Goal: Information Seeking & Learning: Learn about a topic

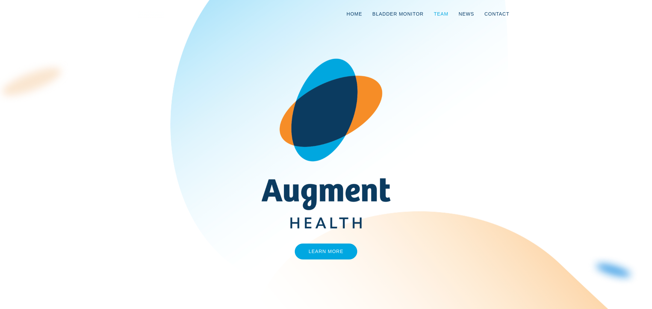
click at [450, 13] on link "Team" at bounding box center [440, 14] width 25 height 22
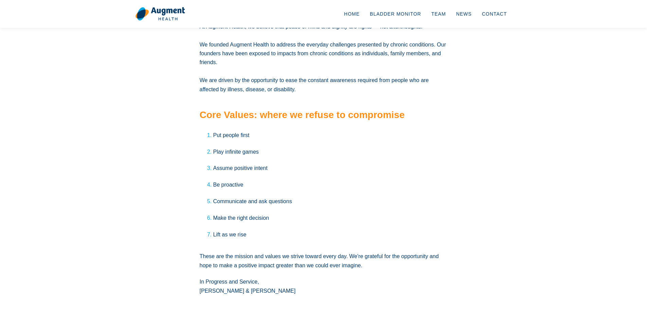
scroll to position [1130, 0]
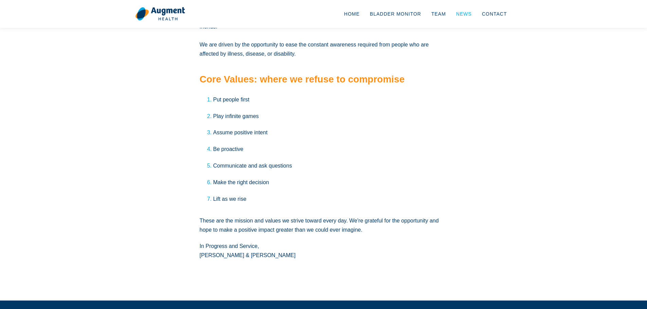
click at [470, 15] on link "News" at bounding box center [464, 14] width 26 height 22
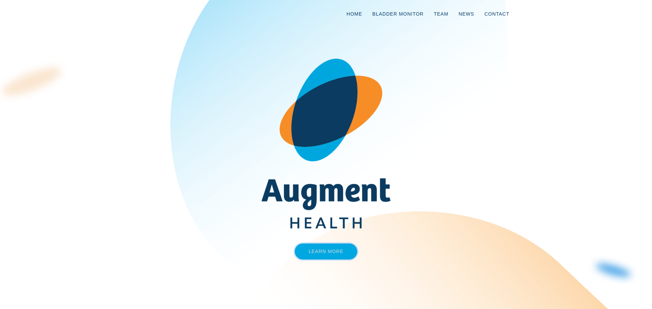
click at [331, 259] on link "Learn More" at bounding box center [326, 252] width 63 height 16
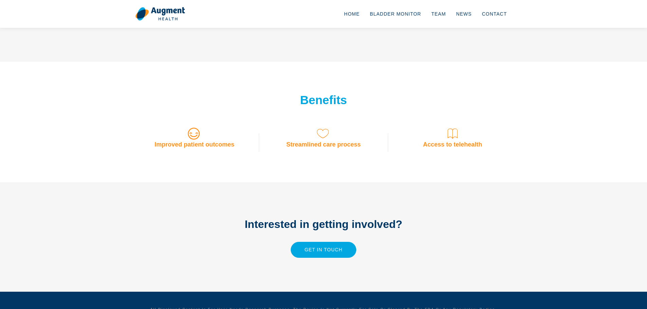
scroll to position [509, 0]
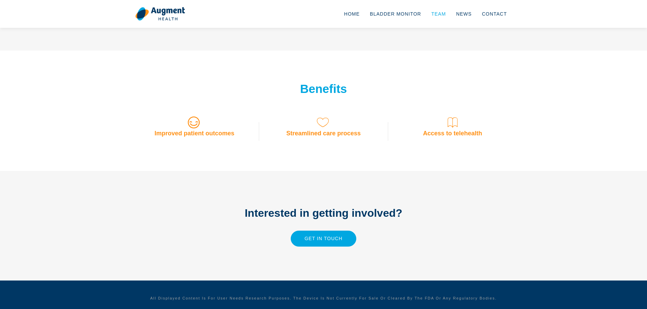
click at [444, 12] on link "Team" at bounding box center [438, 14] width 25 height 22
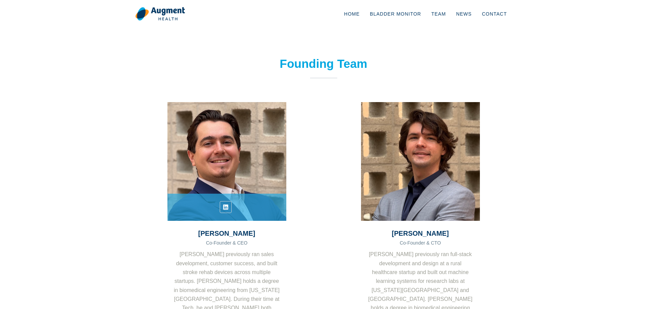
click at [247, 204] on ul at bounding box center [226, 207] width 119 height 12
click at [224, 205] on icon at bounding box center [225, 207] width 5 height 7
